Goal: Navigation & Orientation: Find specific page/section

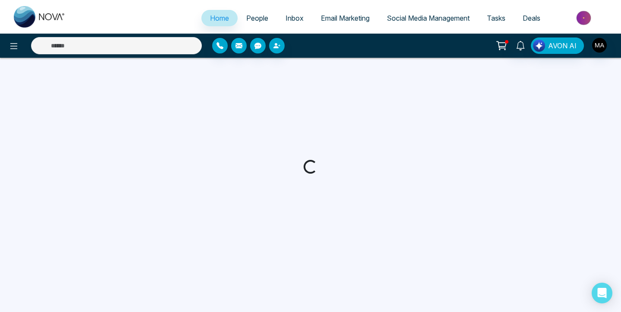
select select "*"
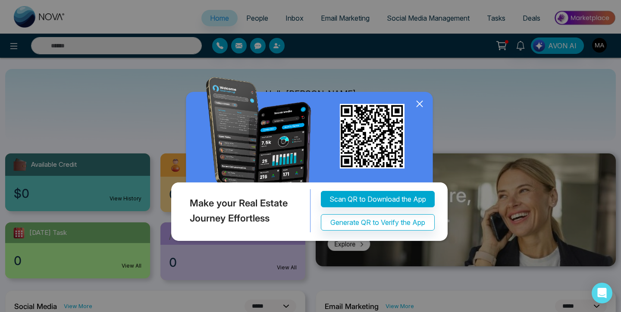
click at [419, 105] on icon at bounding box center [419, 104] width 6 height 6
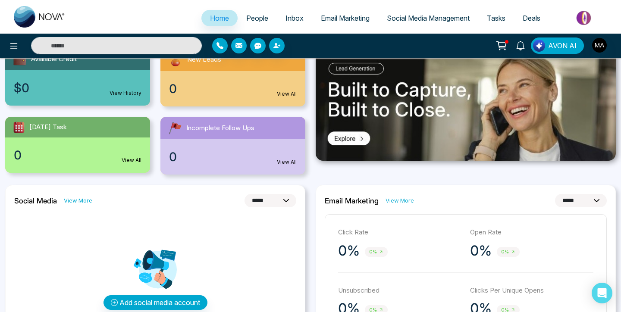
scroll to position [87, 0]
